Goal: Task Accomplishment & Management: Use online tool/utility

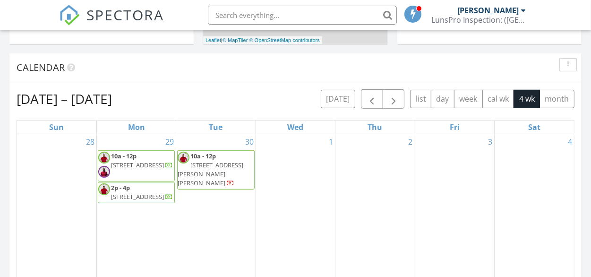
scroll to position [331, 0]
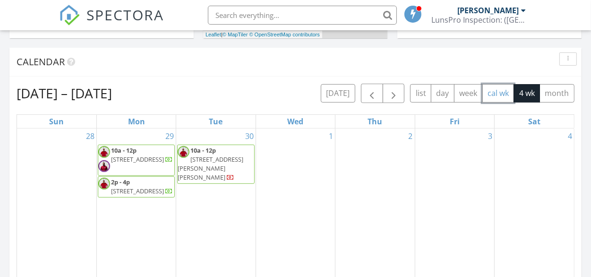
click at [501, 96] on button "cal wk" at bounding box center [498, 93] width 32 height 18
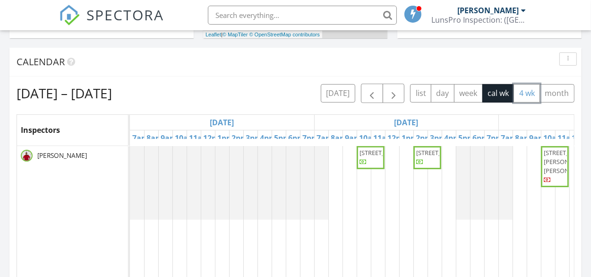
click at [522, 91] on button "4 wk" at bounding box center [526, 93] width 26 height 18
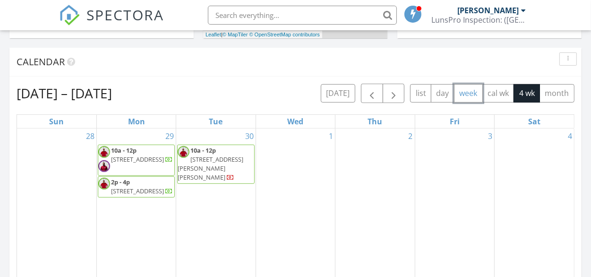
click at [469, 95] on button "week" at bounding box center [468, 93] width 29 height 18
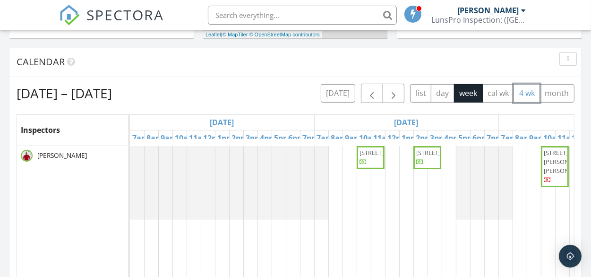
click at [527, 96] on button "4 wk" at bounding box center [526, 93] width 26 height 18
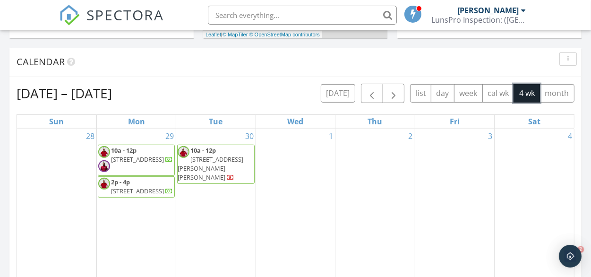
scroll to position [0, 0]
click at [564, 92] on button "month" at bounding box center [556, 93] width 35 height 18
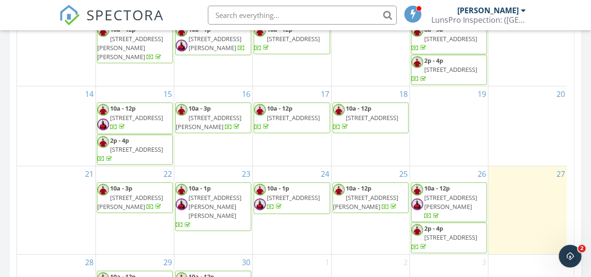
scroll to position [520, 0]
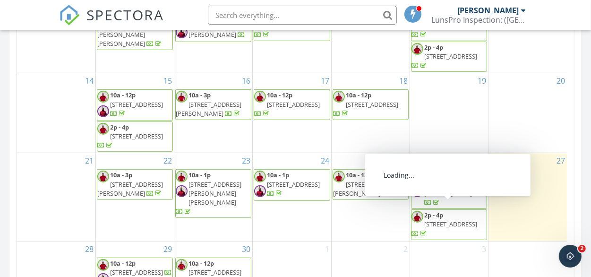
click at [450, 220] on span "1214 Tyne Way, Stone Mountain 30088" at bounding box center [450, 224] width 53 height 9
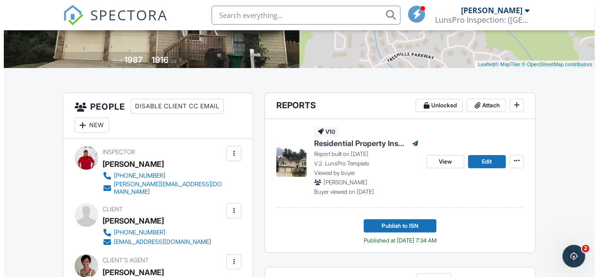
scroll to position [189, 0]
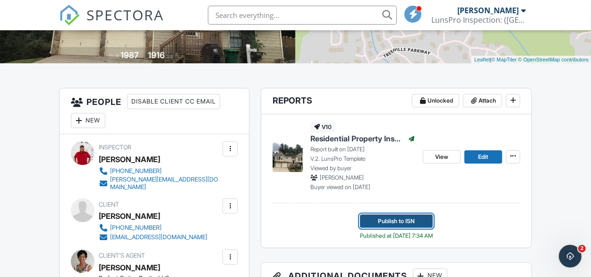
click at [391, 217] on span "Publish to ISN" at bounding box center [396, 220] width 37 height 9
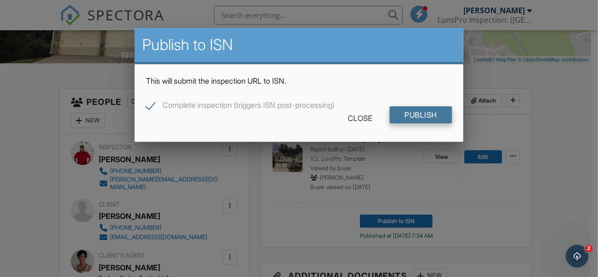
click at [414, 112] on input "Publish" at bounding box center [421, 114] width 63 height 17
